Goal: Navigation & Orientation: Find specific page/section

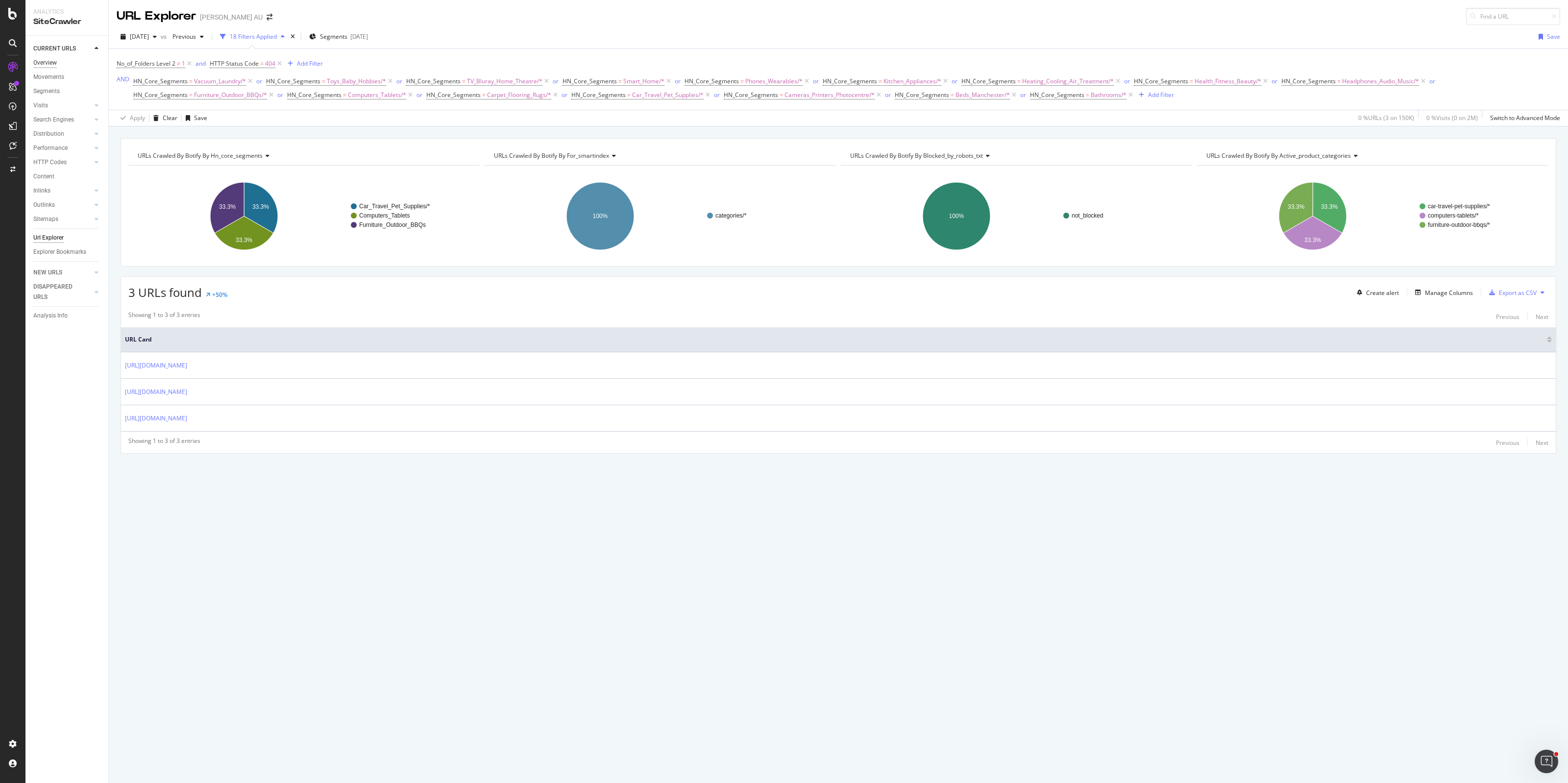
click at [46, 59] on div "Overview" at bounding box center [44, 63] width 23 height 11
